Goal: Check status: Check status

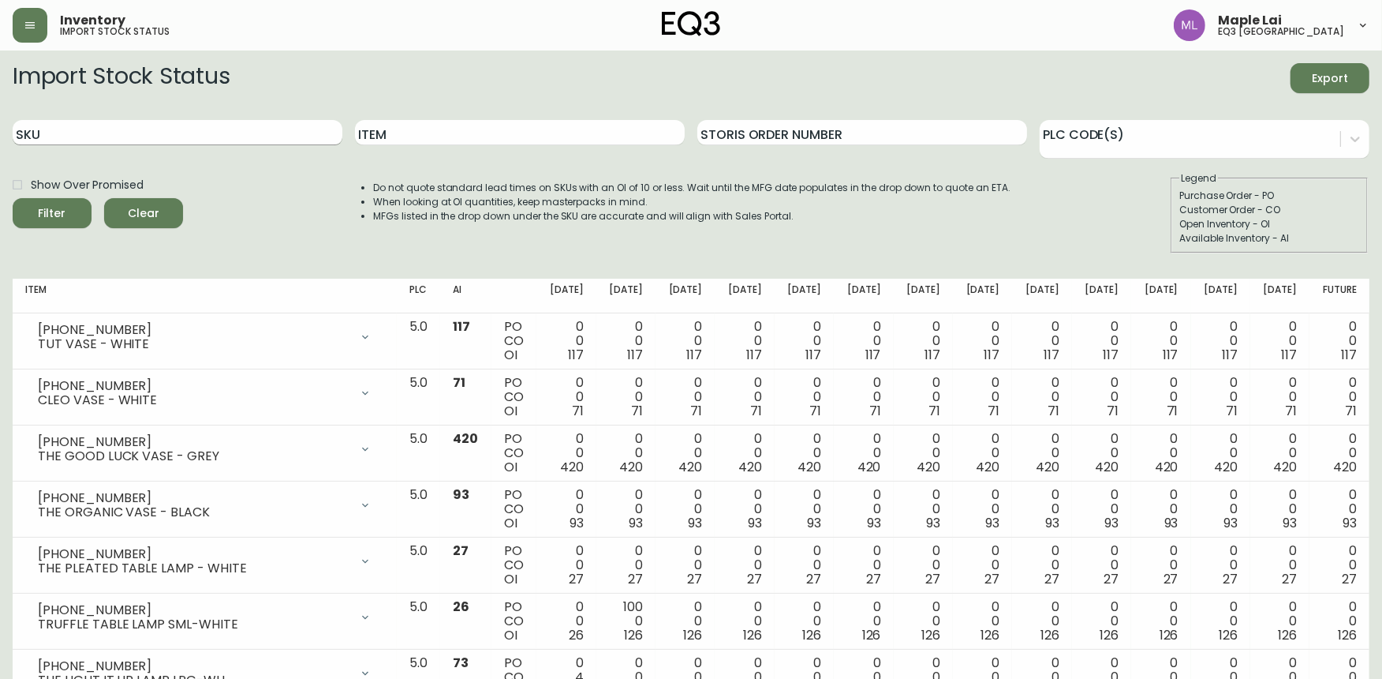
click at [105, 135] on input "SKU" at bounding box center [178, 132] width 330 height 25
paste input "[PHONE_NUMBER]"
click at [13, 198] on button "Filter" at bounding box center [52, 213] width 79 height 30
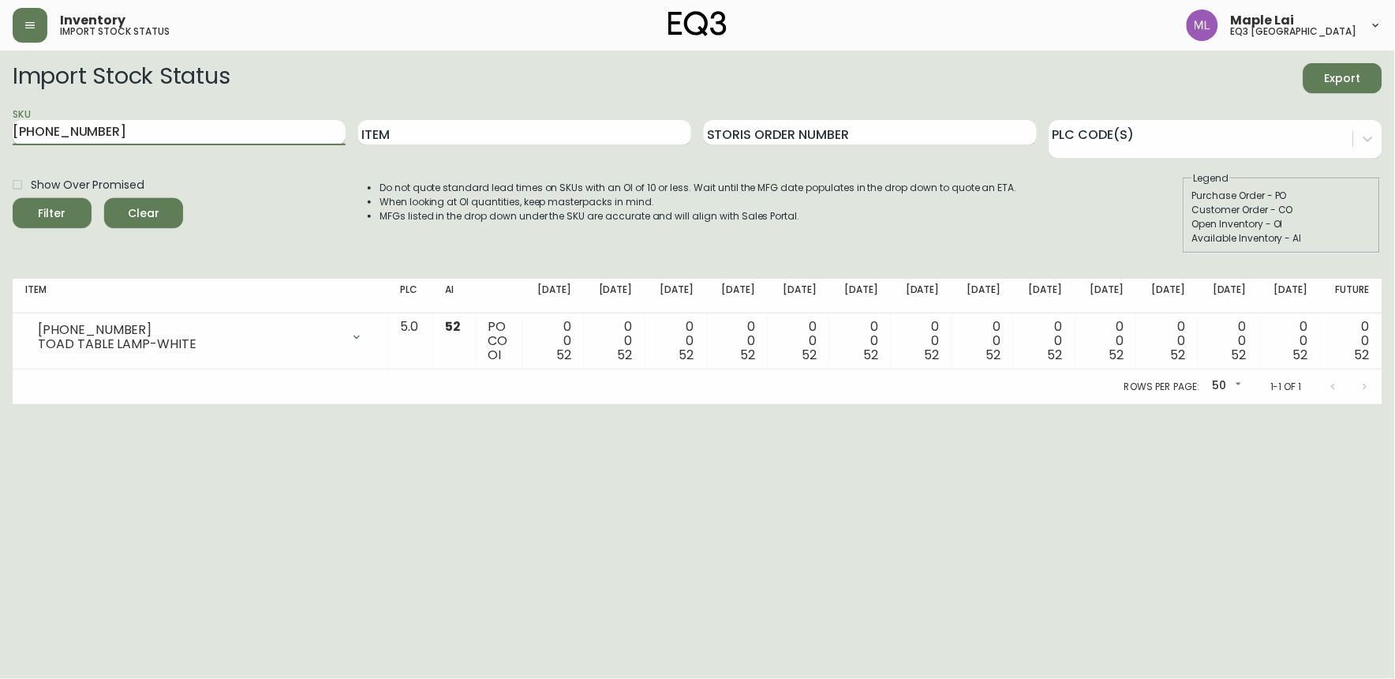
drag, startPoint x: 178, startPoint y: 125, endPoint x: 13, endPoint y: 137, distance: 166.2
click at [13, 137] on input "[PHONE_NUMBER]" at bounding box center [179, 132] width 333 height 25
paste input "521"
type input "[PHONE_NUMBER]"
click at [13, 198] on button "Filter" at bounding box center [52, 213] width 79 height 30
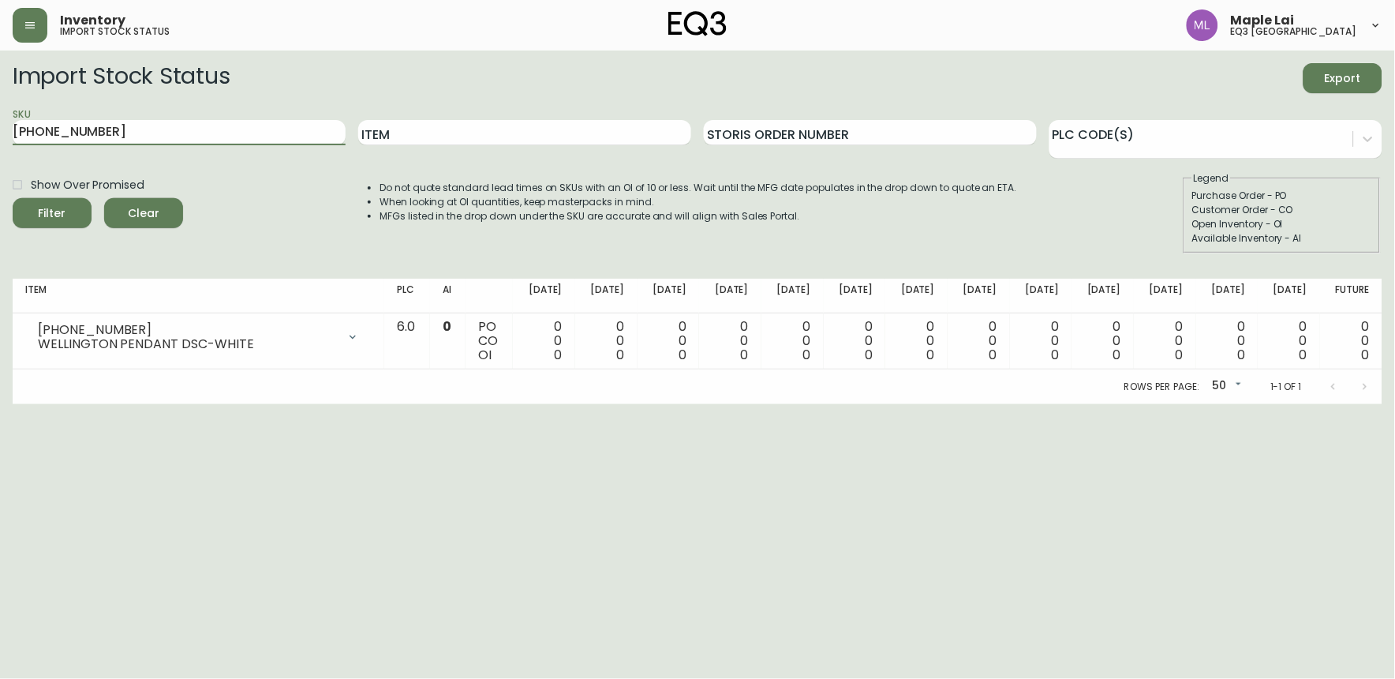
click at [420, 404] on html "Inventory import stock status Maple Lai eq3 [GEOGRAPHIC_DATA] Import Stock Stat…" at bounding box center [697, 202] width 1395 height 404
drag, startPoint x: 90, startPoint y: 134, endPoint x: 79, endPoint y: 133, distance: 11.2
click at [0, 129] on html "Inventory import stock status Maple Lai eq3 [GEOGRAPHIC_DATA] Import Stock Stat…" at bounding box center [697, 202] width 1395 height 404
